Goal: Information Seeking & Learning: Learn about a topic

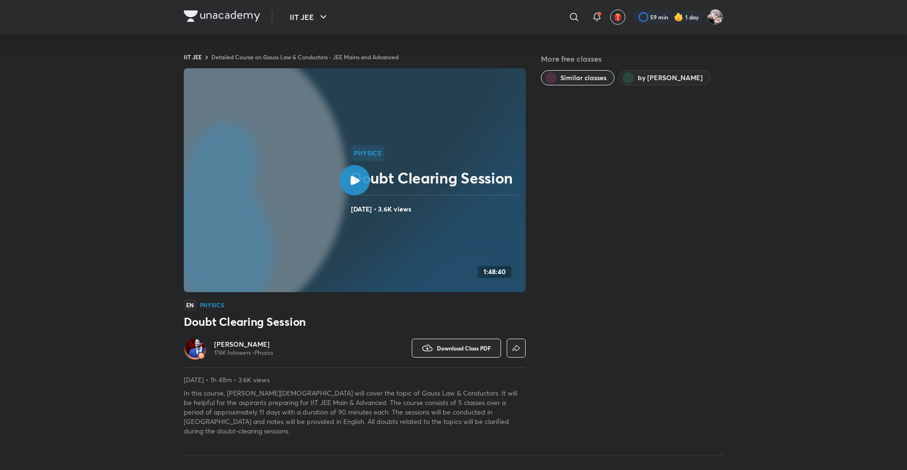
scroll to position [0, 0]
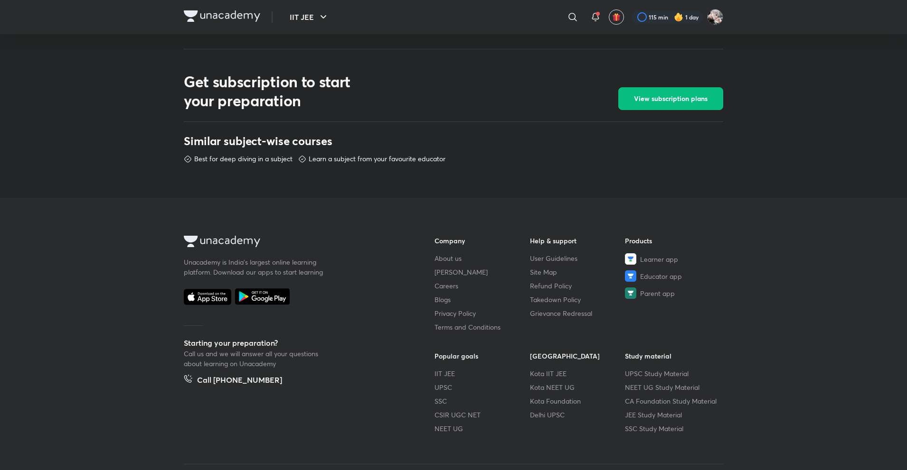
scroll to position [319, 0]
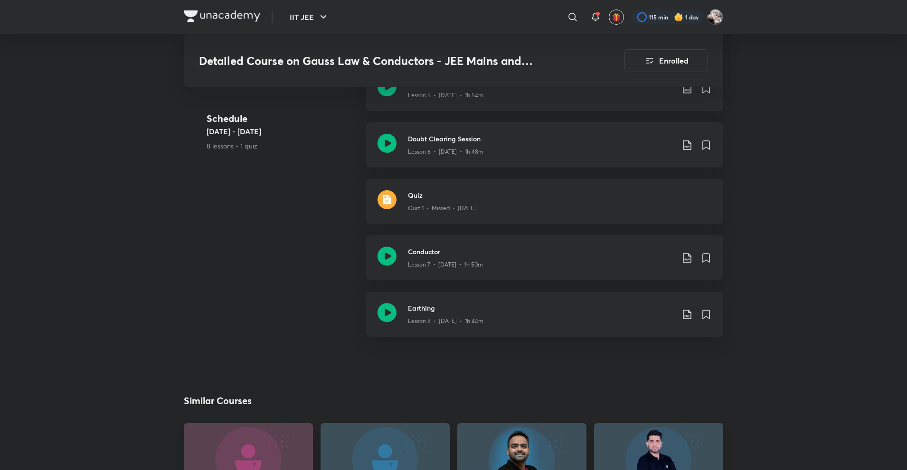
scroll to position [790, 0]
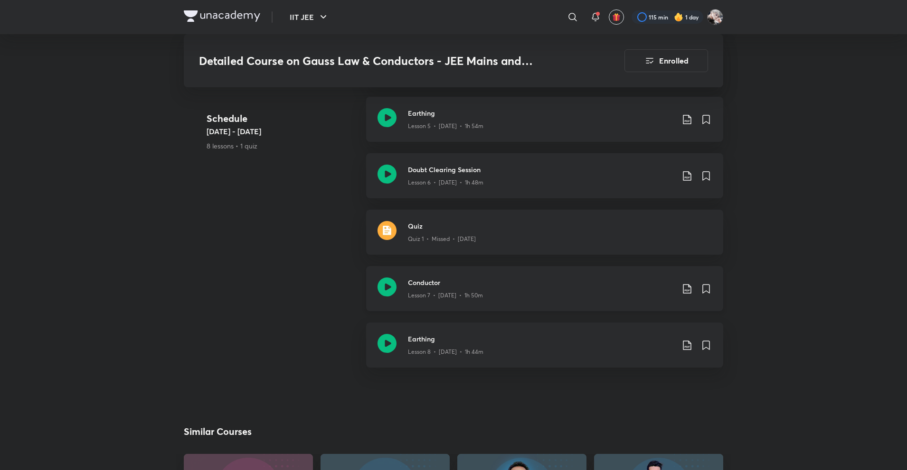
click at [453, 278] on h3 "Conductor" at bounding box center [541, 283] width 266 height 10
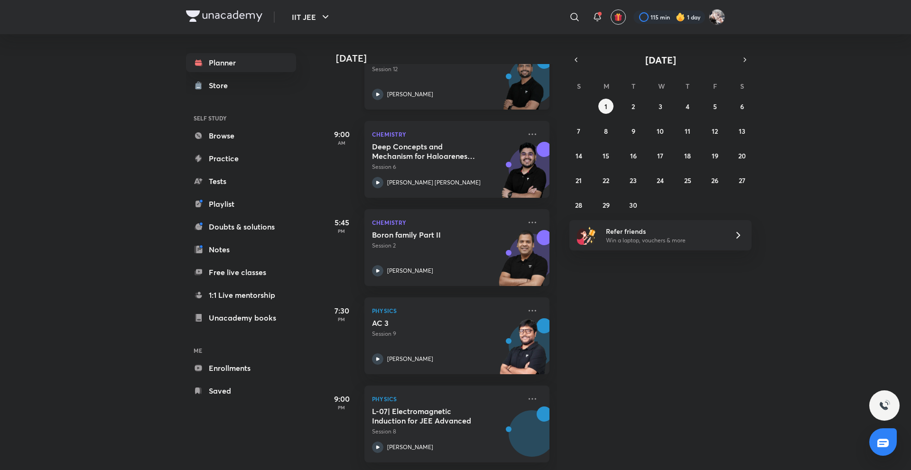
scroll to position [181, 0]
click at [582, 66] on div "[DATE] S M T W T F S 31 1 2 3 4 5 6 7 8 9 10 11 12 13 14 15 16 17 18 19 20 21 2…" at bounding box center [661, 132] width 182 height 159
click at [582, 66] on div "[DATE]" at bounding box center [661, 59] width 182 height 13
click at [578, 56] on icon "button" at bounding box center [576, 60] width 8 height 9
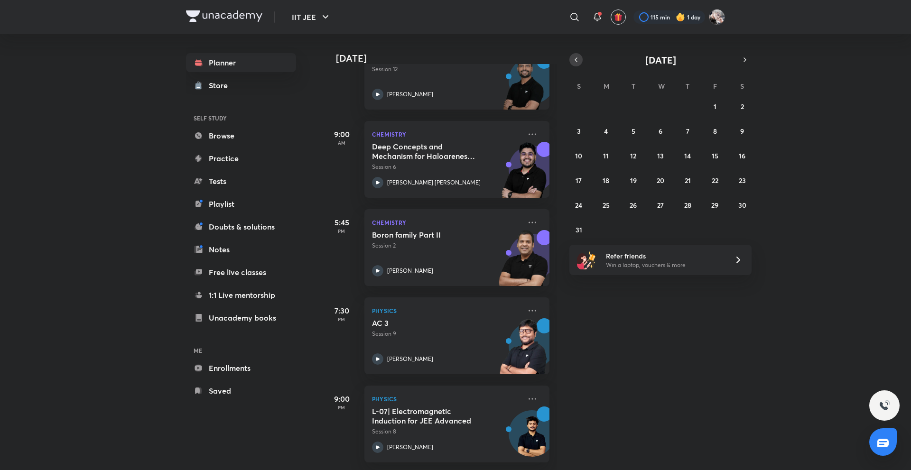
click at [578, 56] on icon "button" at bounding box center [576, 60] width 8 height 9
click at [746, 58] on icon "button" at bounding box center [745, 60] width 8 height 9
click at [713, 101] on button "1" at bounding box center [715, 106] width 15 height 15
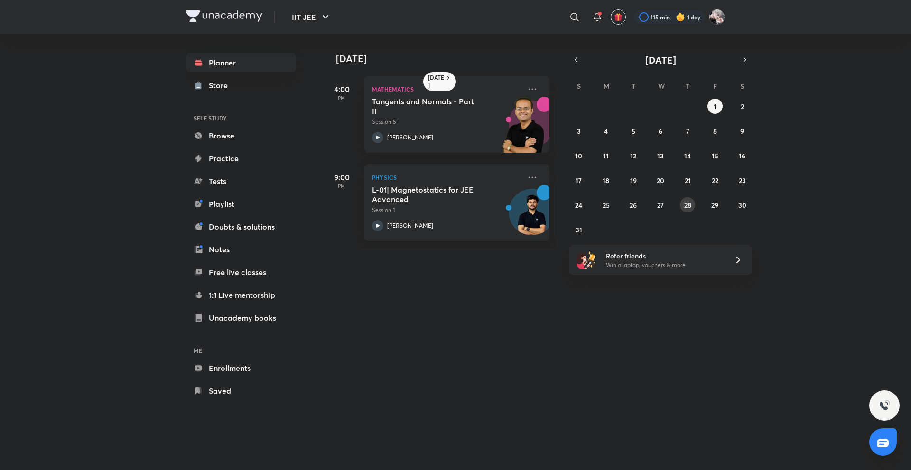
click at [686, 199] on button "28" at bounding box center [687, 204] width 15 height 15
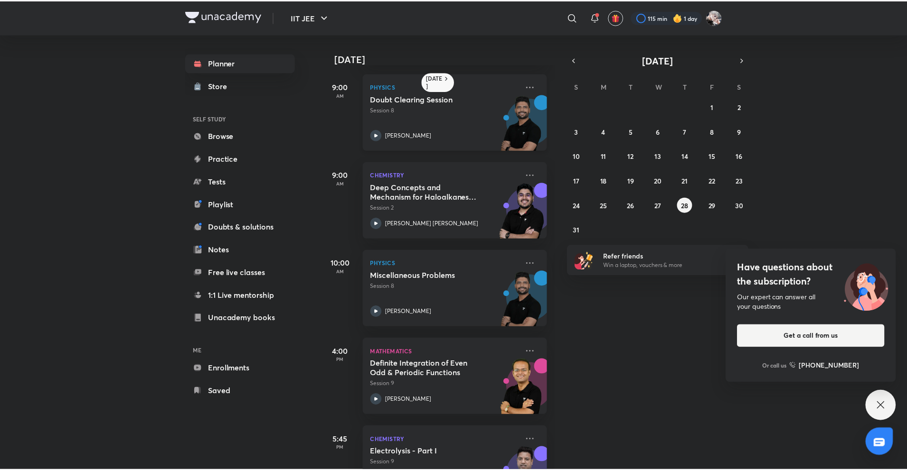
scroll to position [180, 0]
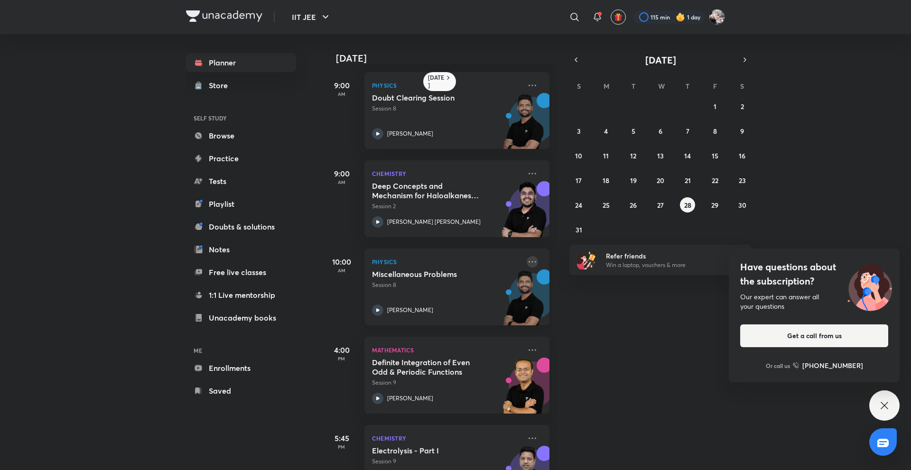
click at [529, 262] on icon at bounding box center [533, 261] width 8 height 1
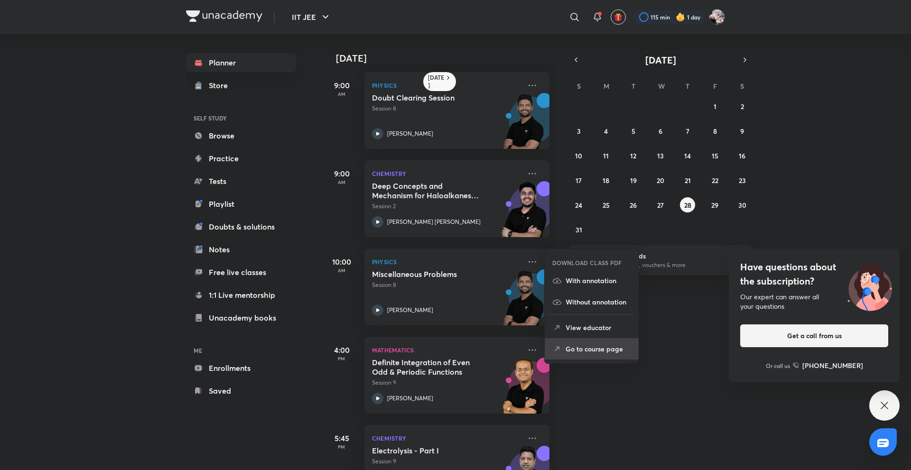
click at [592, 356] on li "Go to course page" at bounding box center [592, 348] width 94 height 21
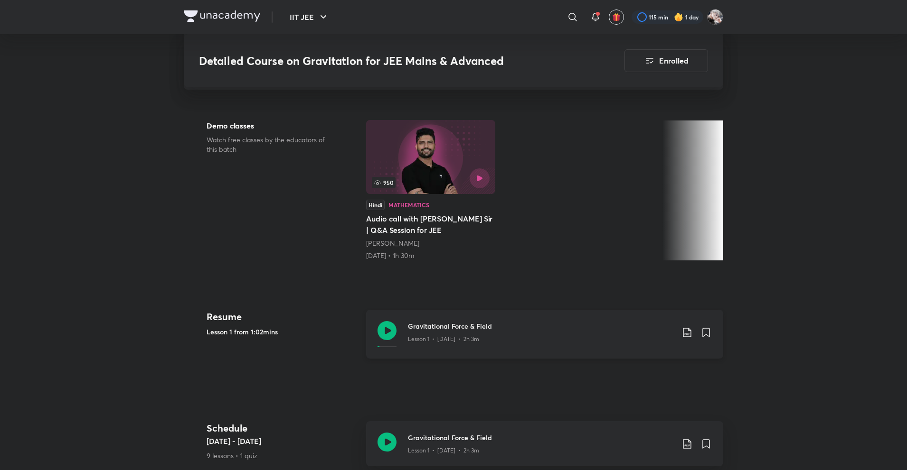
scroll to position [244, 0]
click at [511, 341] on div "Gravitational Force & Field Lesson 1 • [DATE] • 2h 3m" at bounding box center [544, 333] width 357 height 49
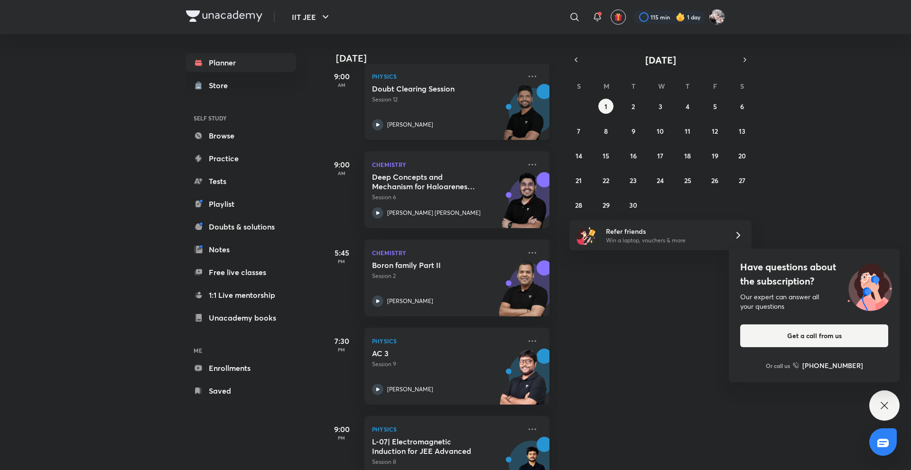
scroll to position [181, 0]
